Goal: Navigation & Orientation: Find specific page/section

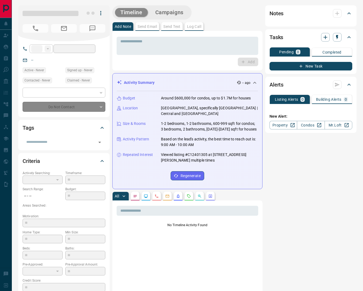
type input "**"
type input "**********"
type input "*"
type input "*********"
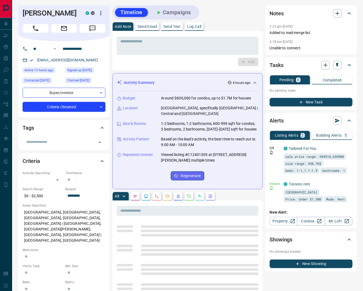
click at [71, 115] on body "**********" at bounding box center [181, 289] width 363 height 578
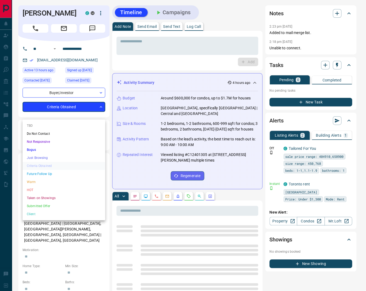
drag, startPoint x: 9, startPoint y: 55, endPoint x: 23, endPoint y: 57, distance: 14.3
click at [9, 54] on div at bounding box center [183, 145] width 366 height 291
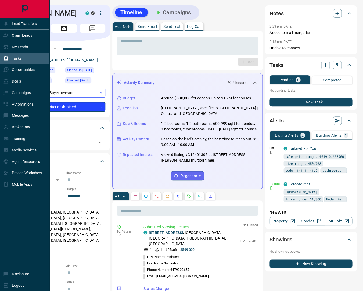
drag, startPoint x: 19, startPoint y: 57, endPoint x: 36, endPoint y: 58, distance: 16.4
click at [19, 57] on p "Tasks" at bounding box center [17, 58] width 10 height 4
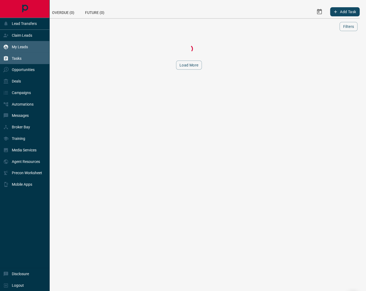
click at [23, 46] on p "My Leads" at bounding box center [20, 47] width 16 height 4
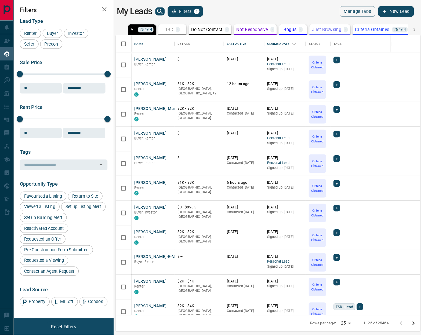
scroll to position [283, 315]
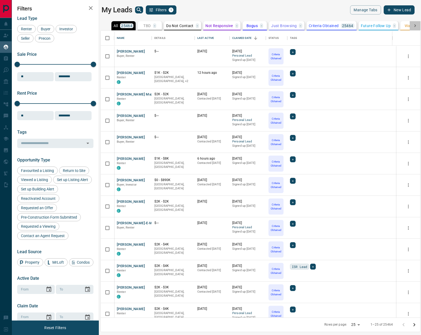
click at [362, 27] on icon at bounding box center [414, 25] width 5 height 5
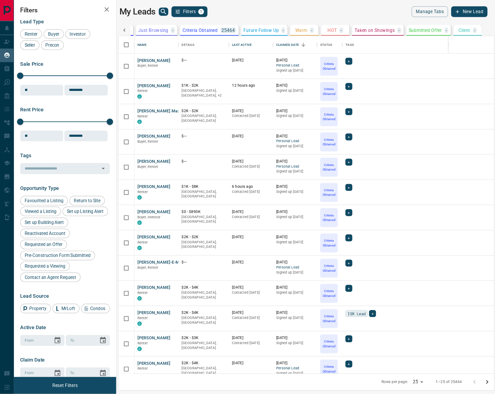
scroll to position [341, 389]
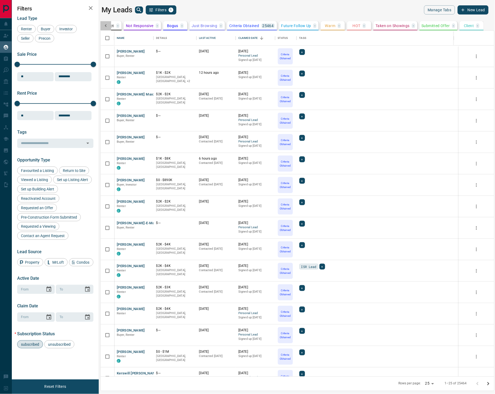
click at [103, 23] on icon at bounding box center [105, 25] width 5 height 5
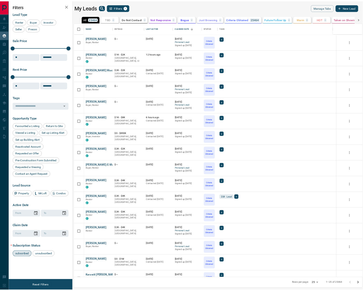
scroll to position [0, 0]
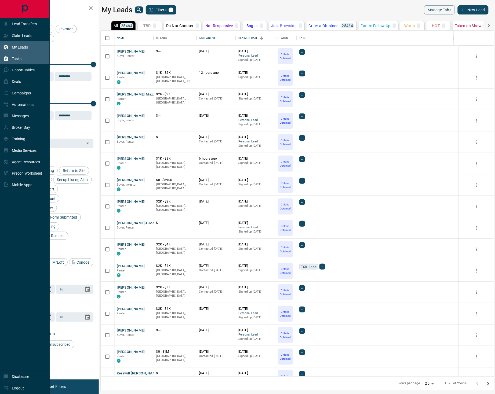
click at [14, 58] on p "Tasks" at bounding box center [17, 59] width 10 height 4
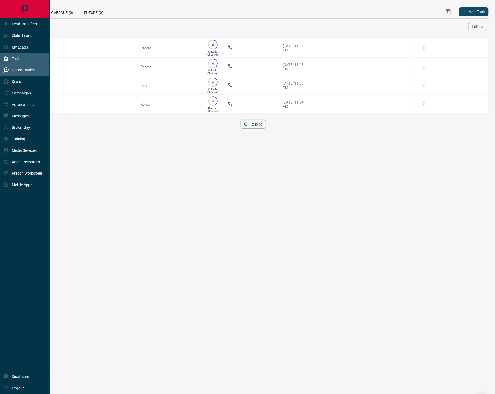
click at [21, 72] on p "Opportunities" at bounding box center [23, 70] width 23 height 4
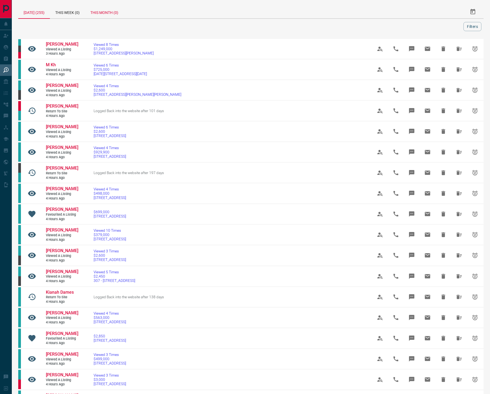
click at [112, 13] on div "This Month (0)" at bounding box center [104, 11] width 39 height 13
click at [362, 26] on button "Filters" at bounding box center [473, 26] width 18 height 9
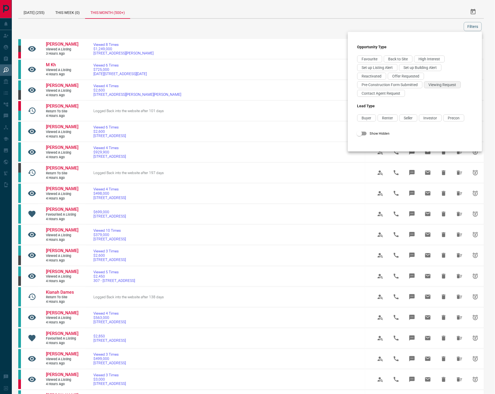
click at [362, 87] on span "Viewing Request" at bounding box center [443, 85] width 28 height 4
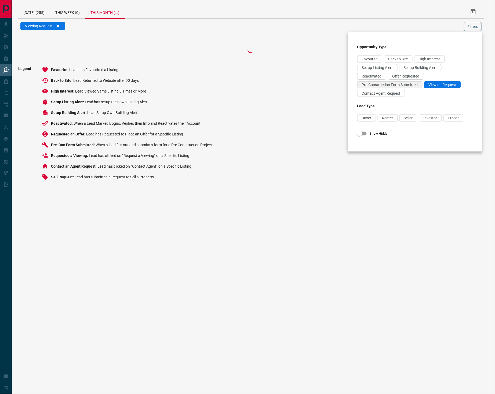
drag, startPoint x: 395, startPoint y: 92, endPoint x: 403, endPoint y: 86, distance: 10.4
click at [362, 93] on span "Contact Agent Request" at bounding box center [381, 93] width 39 height 4
drag, startPoint x: 408, startPoint y: 76, endPoint x: 423, endPoint y: 74, distance: 14.6
click at [362, 76] on span "Offer Requested" at bounding box center [405, 76] width 27 height 4
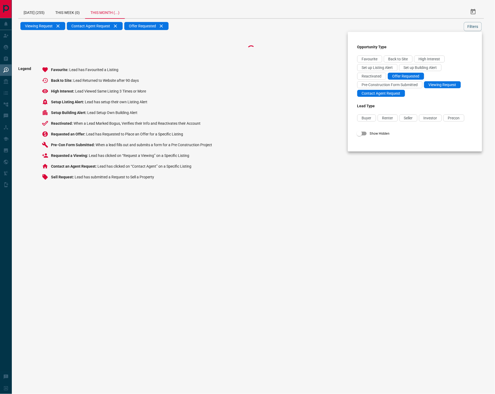
click at [362, 27] on div at bounding box center [247, 197] width 495 height 394
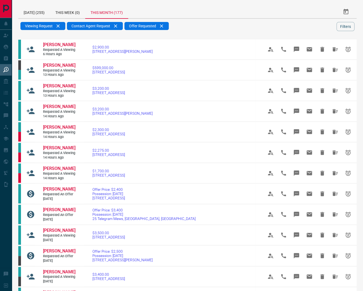
click at [195, 27] on div "Viewing Request Contact Agent Request Offer Requested" at bounding box center [178, 27] width 316 height 10
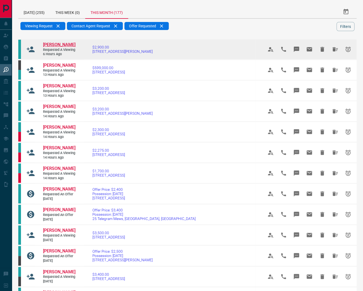
click at [53, 42] on span "[PERSON_NAME]" at bounding box center [59, 44] width 32 height 5
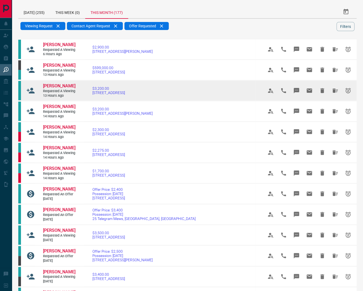
click at [53, 89] on span "[PERSON_NAME]" at bounding box center [59, 85] width 32 height 5
